Goal: Task Accomplishment & Management: Use online tool/utility

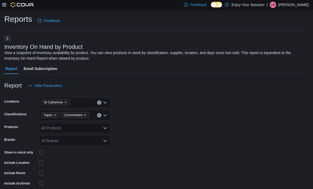
click at [128, 50] on div "View a snapshot of inventory availability by product. You can view products in …" at bounding box center [155, 55] width 302 height 11
click at [7, 3] on div at bounding box center [18, 4] width 32 height 5
click at [6, 6] on icon at bounding box center [4, 5] width 4 height 4
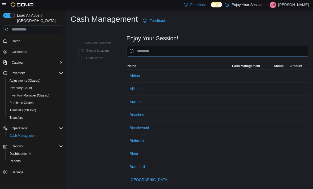
click at [229, 52] on input "This is a search bar. As you type, the results lower in the page will automatic…" at bounding box center [218, 51] width 182 height 11
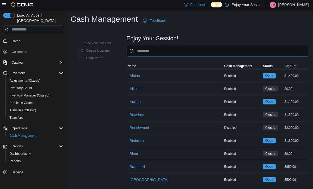
click at [195, 54] on input "This is a search bar. As you type, the results lower in the page will automatic…" at bounding box center [218, 51] width 182 height 11
click at [136, 78] on span "Albion" at bounding box center [135, 75] width 10 height 5
click at [161, 51] on input "This is a search bar. As you type, the results lower in the page will automatic…" at bounding box center [218, 51] width 182 height 11
type input "***"
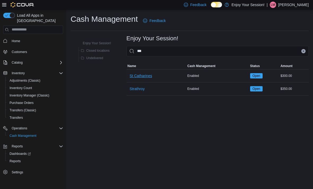
click at [145, 81] on span "St Catharines" at bounding box center [141, 76] width 23 height 11
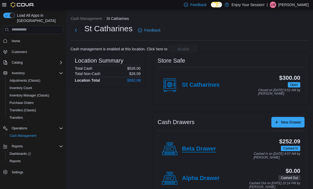
click at [209, 149] on h4 "Beta Drawer" at bounding box center [199, 149] width 34 height 7
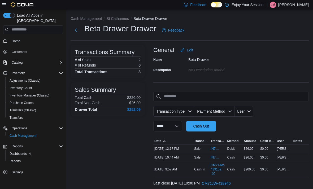
click at [215, 147] on span "IN71JW-7368211" at bounding box center [215, 149] width 9 height 4
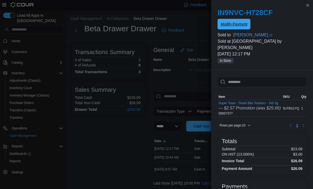
click at [249, 21] on button "Modify Payment" at bounding box center [234, 24] width 33 height 11
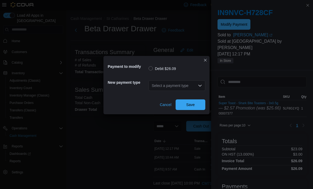
click at [196, 84] on div "Select a payment type" at bounding box center [177, 85] width 57 height 11
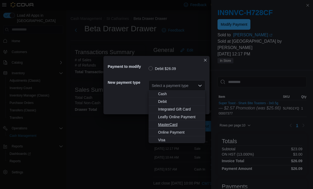
click at [185, 125] on span "MasterCard" at bounding box center [180, 124] width 44 height 5
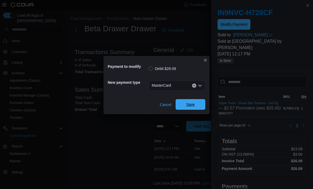
click at [199, 105] on span "Save" at bounding box center [190, 104] width 23 height 11
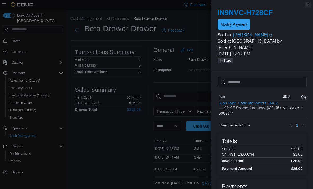
click at [309, 8] on button "Close this dialog" at bounding box center [308, 5] width 6 height 6
click at [309, 6] on button "Close this dialog" at bounding box center [308, 5] width 6 height 6
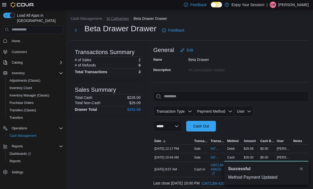
click at [116, 18] on button "St Catharines" at bounding box center [117, 18] width 23 height 4
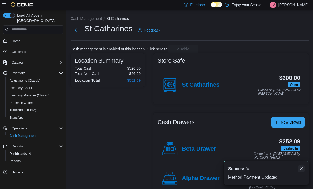
click at [301, 169] on button "Dismiss toast" at bounding box center [301, 169] width 6 height 6
